Goal: Information Seeking & Learning: Learn about a topic

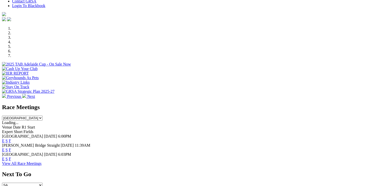
scroll to position [134, 0]
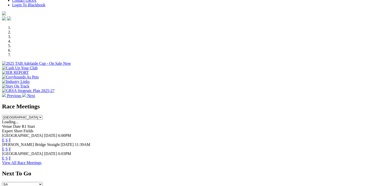
click at [11, 147] on link "F" at bounding box center [10, 149] width 2 height 4
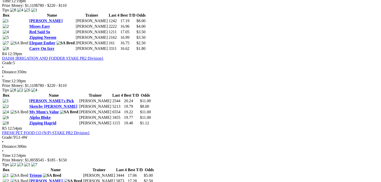
scroll to position [442, 0]
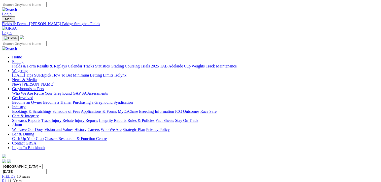
scroll to position [12, 0]
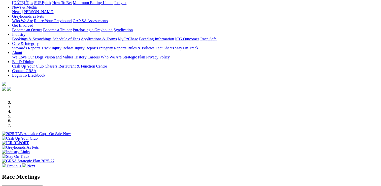
scroll to position [59, 0]
